Goal: Information Seeking & Learning: Find specific fact

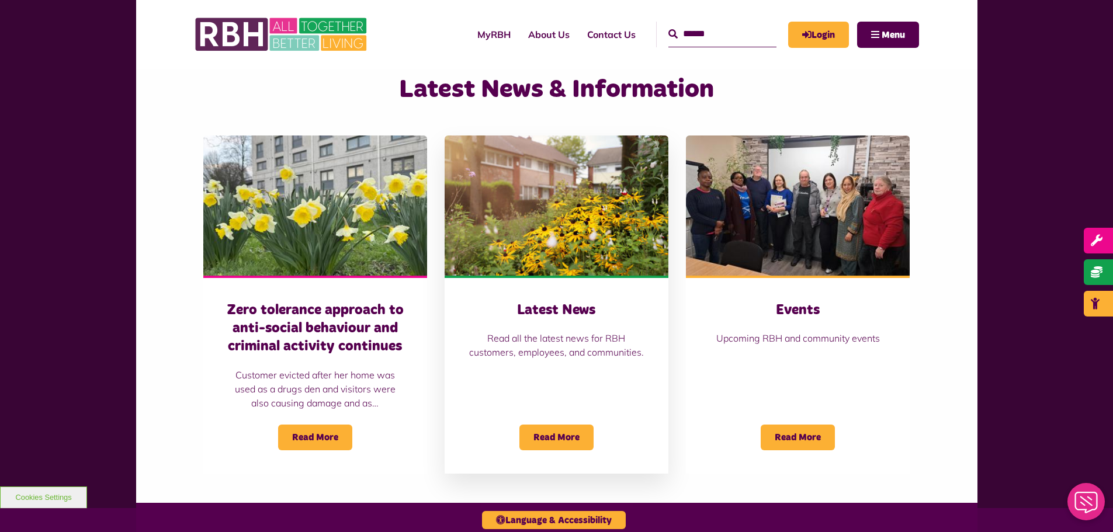
scroll to position [760, 0]
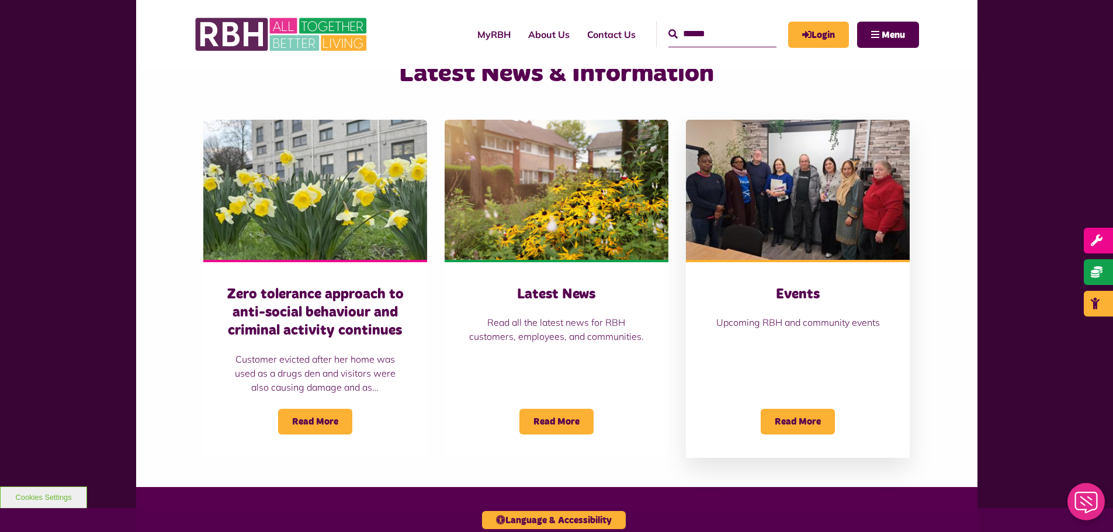
click at [804, 286] on h3 "Events" at bounding box center [797, 295] width 177 height 18
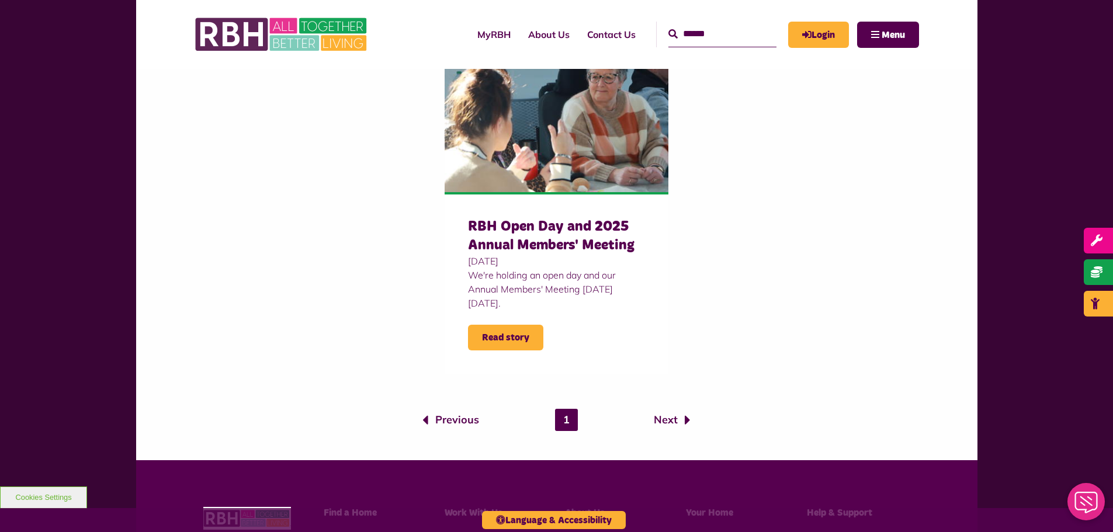
scroll to position [1052, 0]
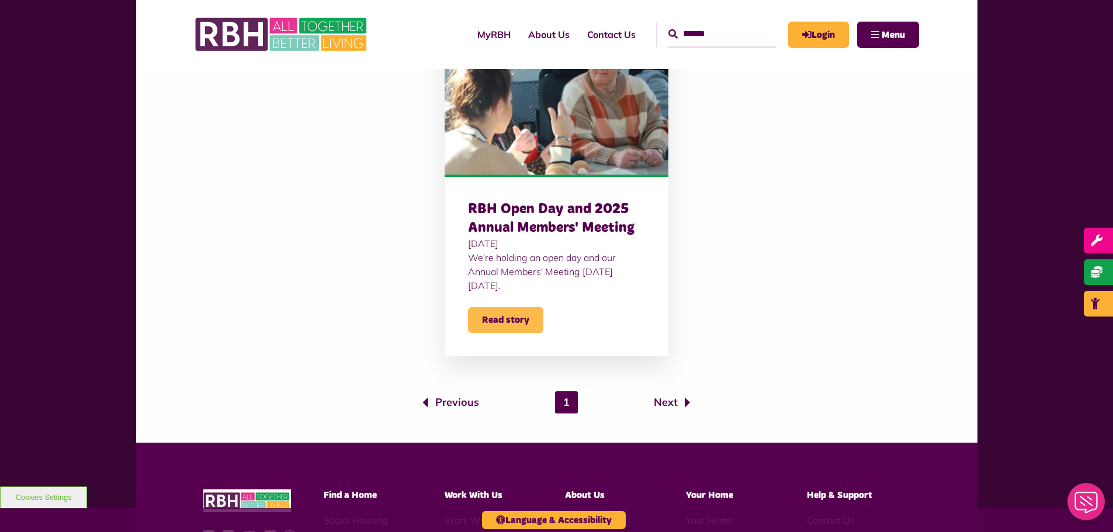
click at [489, 314] on span "Read story" at bounding box center [505, 320] width 75 height 26
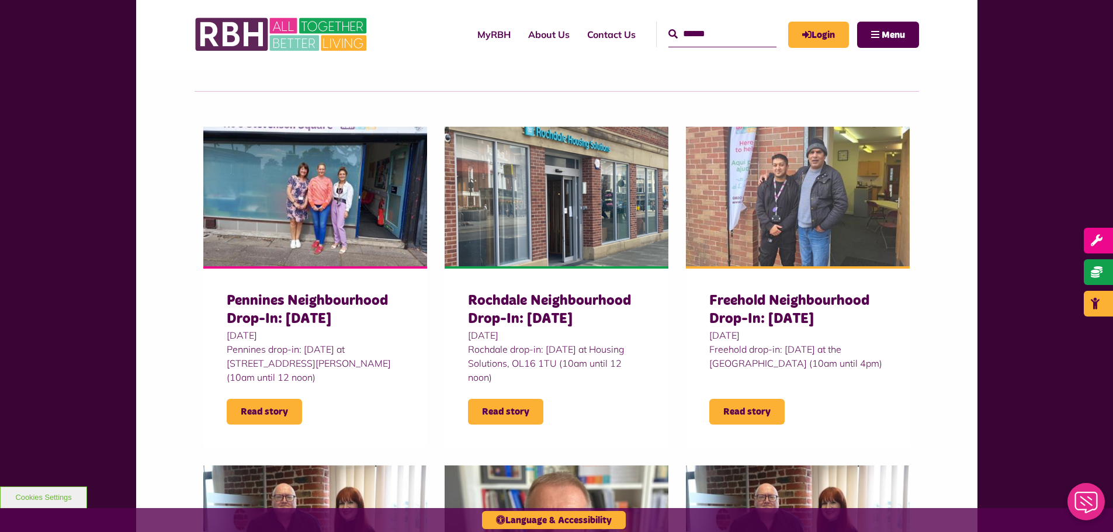
scroll to position [292, 0]
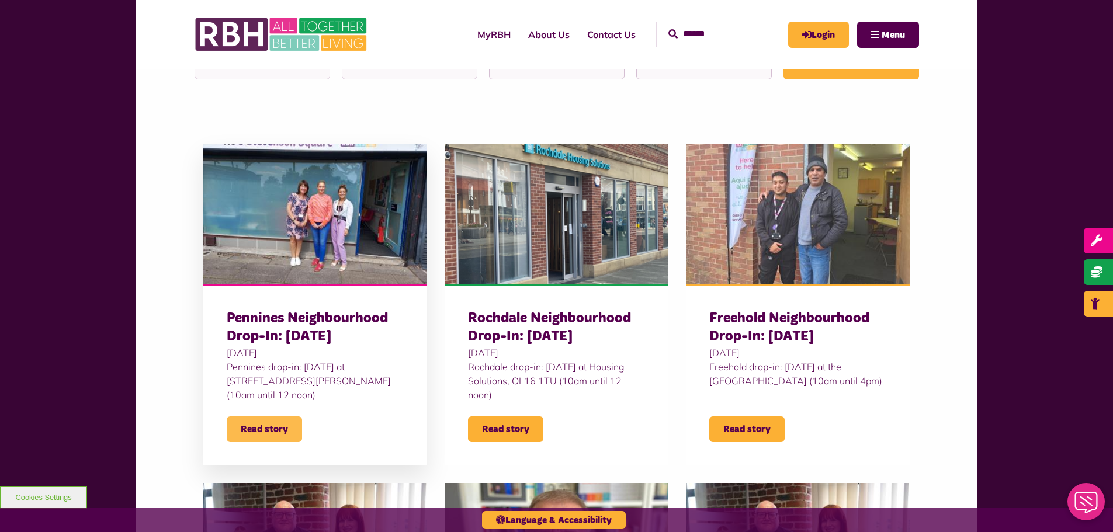
click at [254, 428] on span "Read story" at bounding box center [264, 430] width 75 height 26
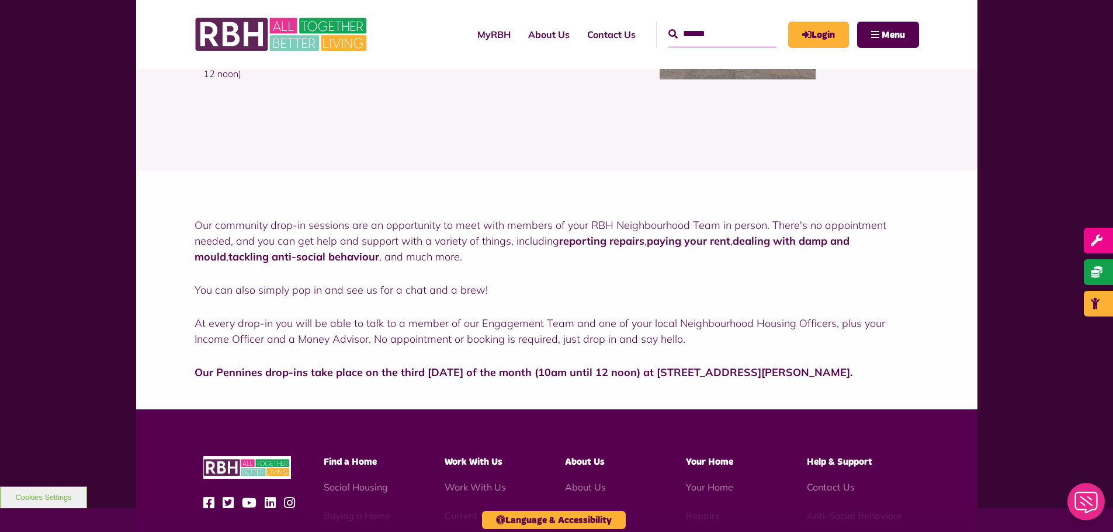
scroll to position [234, 0]
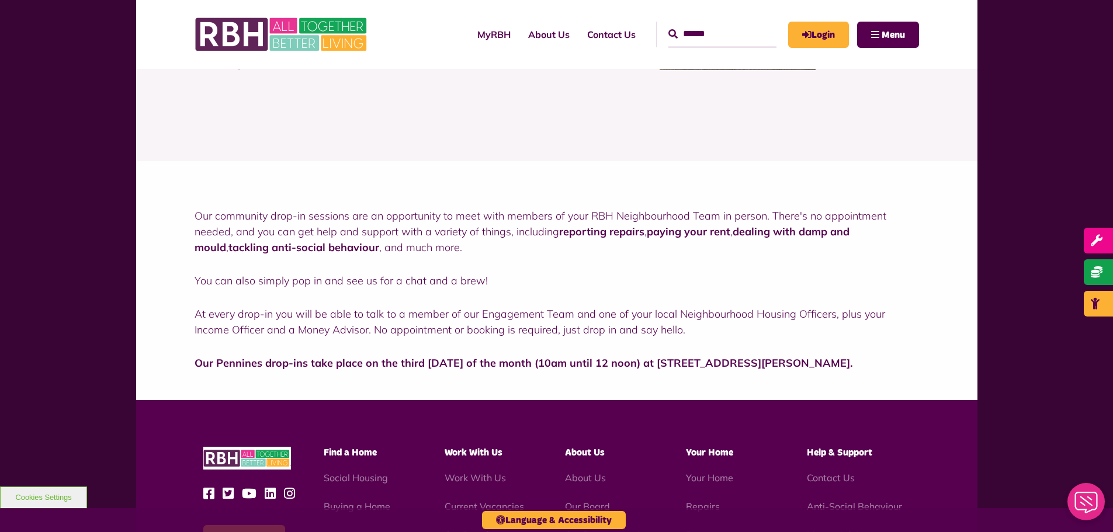
drag, startPoint x: 821, startPoint y: 363, endPoint x: 880, endPoint y: 365, distance: 59.1
click at [880, 364] on p "Our Pennines drop-ins take place on the third [DATE] of the month (10am until 1…" at bounding box center [557, 363] width 725 height 16
copy strong "OL12 9SA."
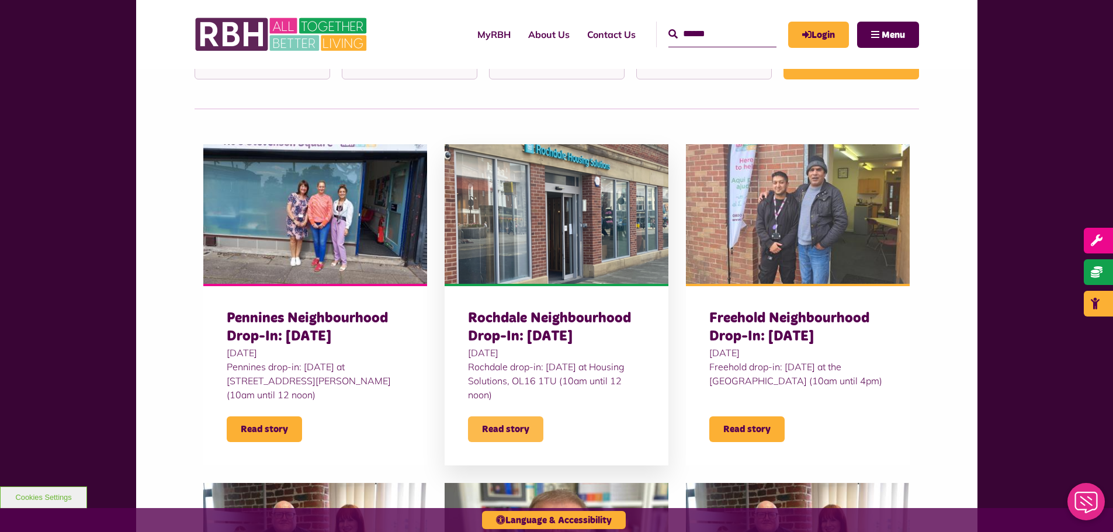
click at [507, 427] on span "Read story" at bounding box center [505, 430] width 75 height 26
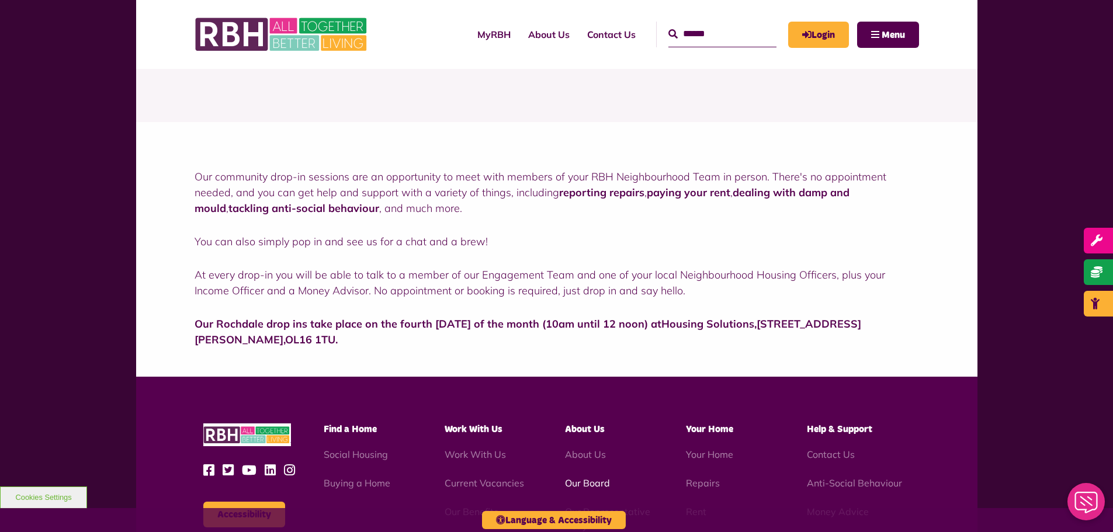
scroll to position [351, 0]
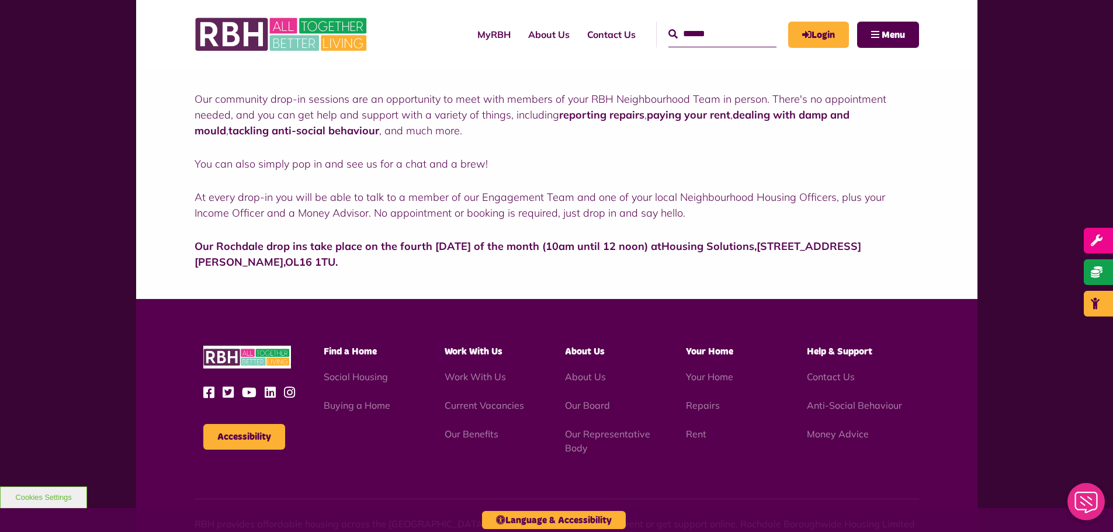
click at [285, 262] on span "OL16 1TU" at bounding box center [310, 261] width 50 height 13
drag, startPoint x: 195, startPoint y: 258, endPoint x: 258, endPoint y: 266, distance: 63.6
click at [258, 266] on p "Our Rochdale drop ins take place on the fourth [DATE] of the month (10am until …" at bounding box center [557, 254] width 725 height 32
copy strong "OL16 1TU ."
click at [342, 274] on div "Our community drop-in sessions are an opportunity to meet with members of your …" at bounding box center [557, 171] width 842 height 255
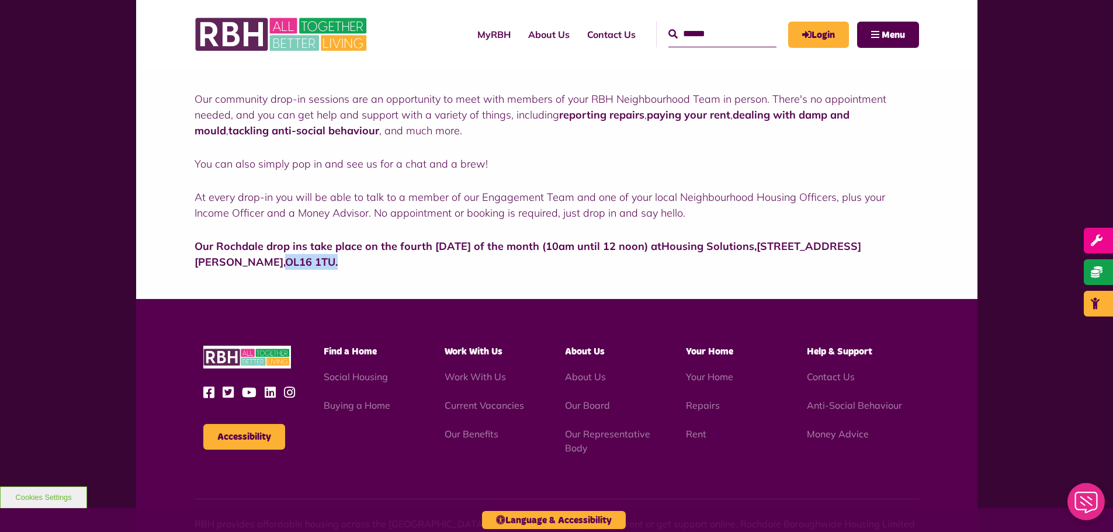
click at [285, 263] on span "OL16 1TU" at bounding box center [310, 261] width 50 height 13
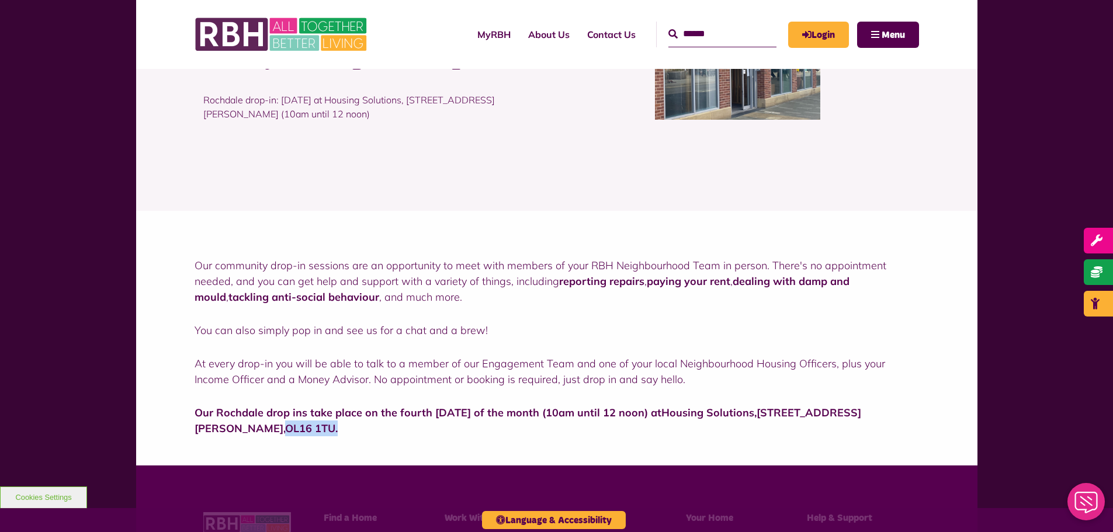
scroll to position [234, 0]
